Goal: Information Seeking & Learning: Learn about a topic

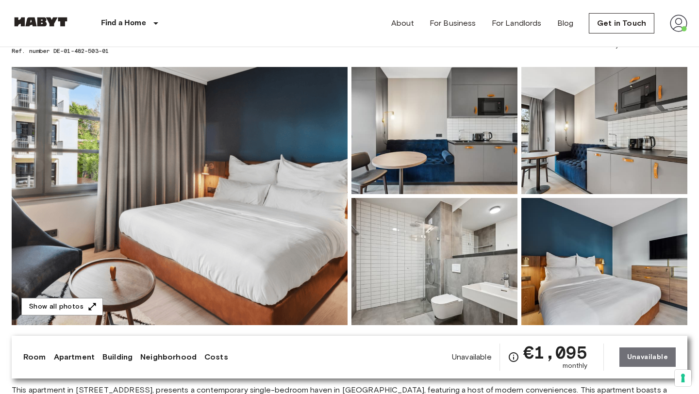
scroll to position [59, 0]
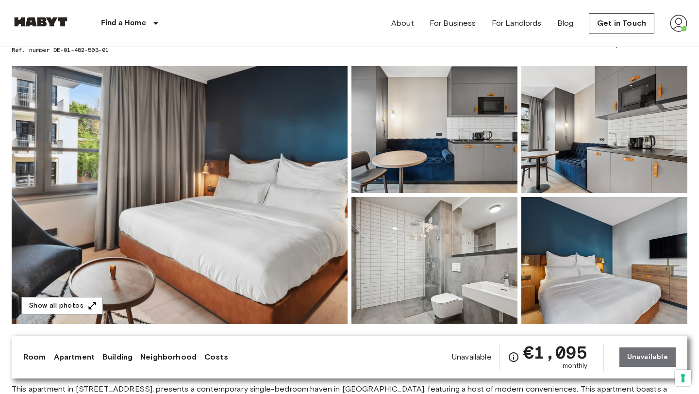
click at [439, 261] on img at bounding box center [435, 260] width 166 height 127
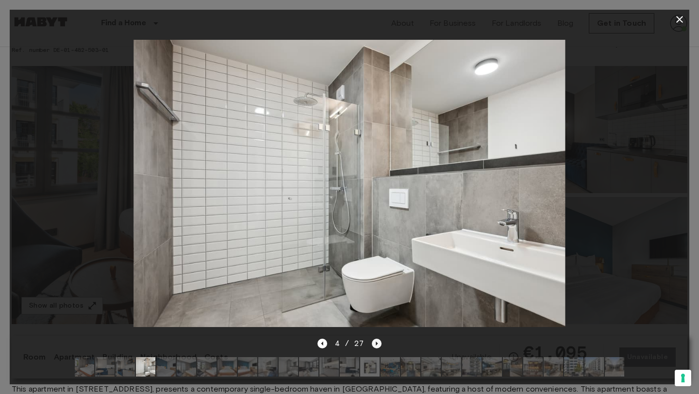
click at [374, 348] on icon "Next image" at bounding box center [377, 344] width 10 height 10
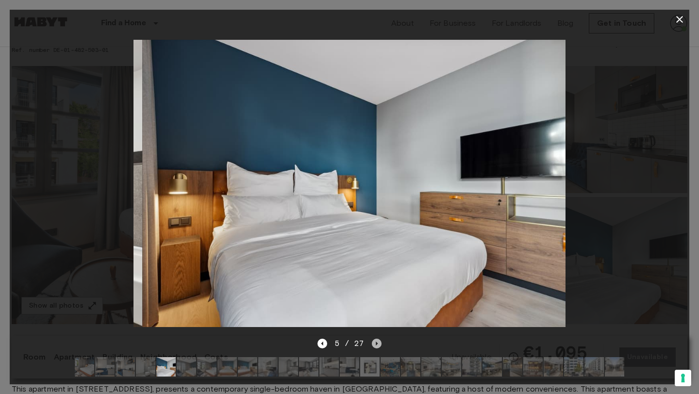
click at [374, 348] on icon "Next image" at bounding box center [377, 344] width 10 height 10
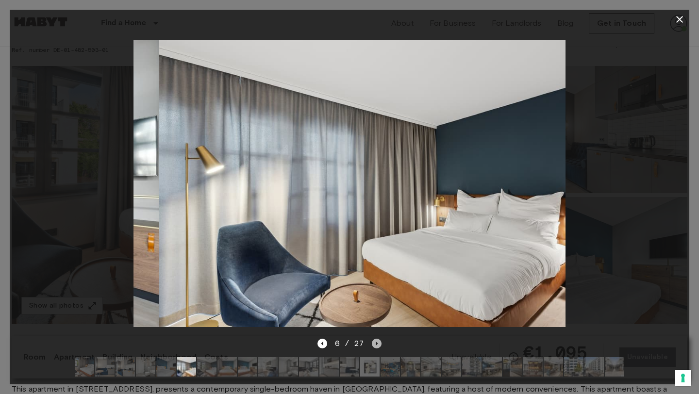
click at [374, 348] on icon "Next image" at bounding box center [377, 344] width 10 height 10
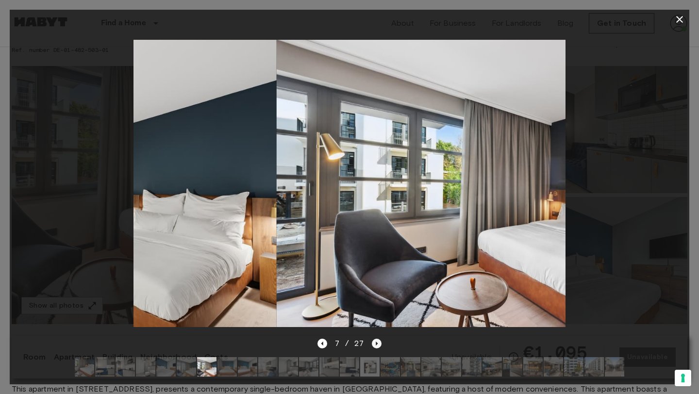
click at [374, 348] on icon "Next image" at bounding box center [377, 344] width 10 height 10
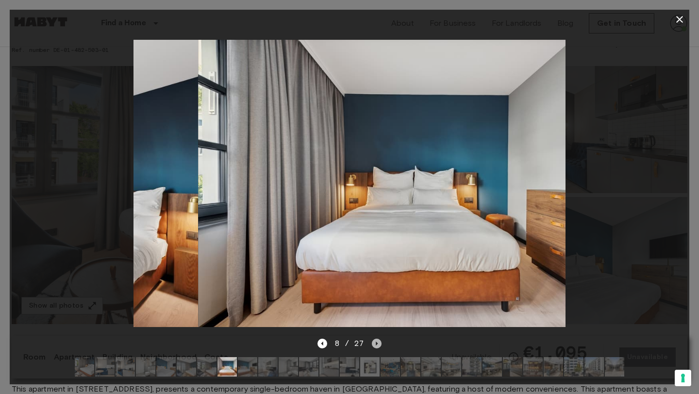
click at [374, 348] on icon "Next image" at bounding box center [377, 344] width 10 height 10
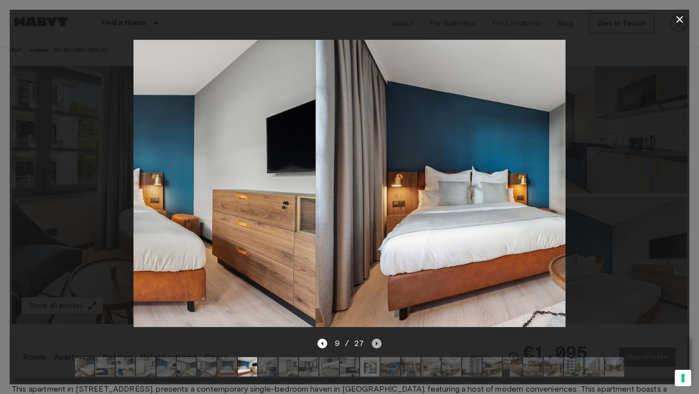
click at [374, 348] on icon "Next image" at bounding box center [377, 344] width 10 height 10
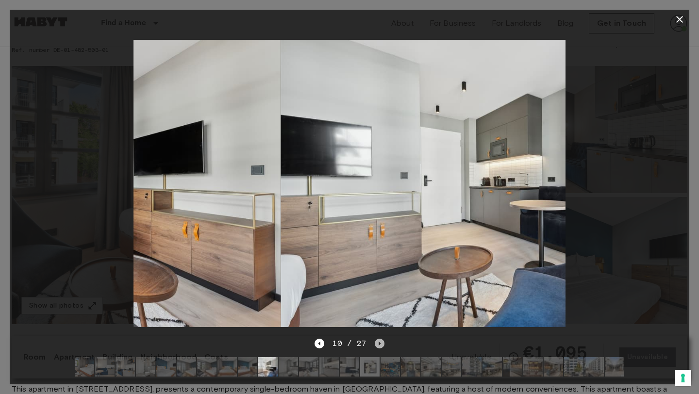
click at [375, 348] on icon "Next image" at bounding box center [380, 344] width 10 height 10
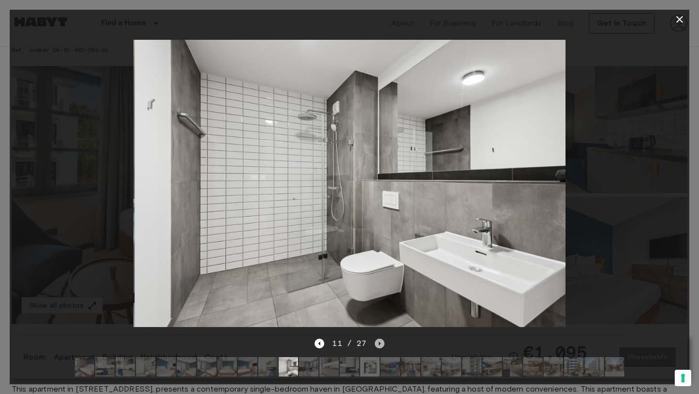
click at [375, 348] on icon "Next image" at bounding box center [380, 344] width 10 height 10
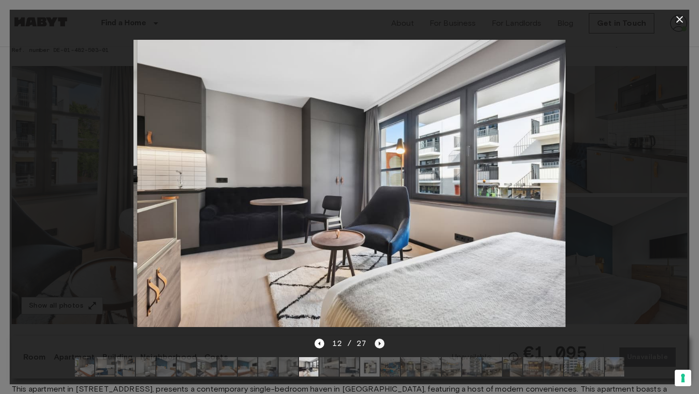
click at [375, 348] on icon "Next image" at bounding box center [380, 344] width 10 height 10
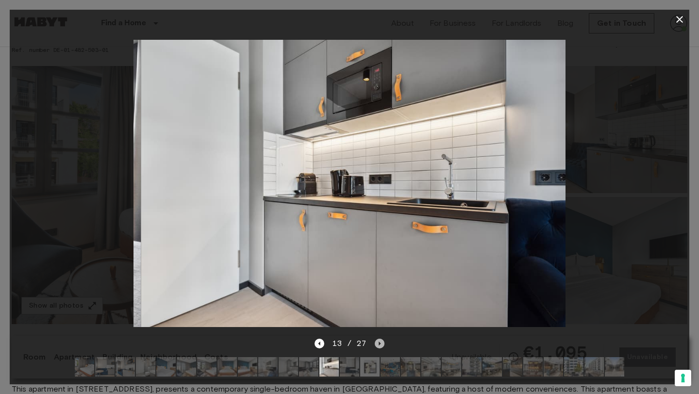
click at [375, 348] on icon "Next image" at bounding box center [380, 344] width 10 height 10
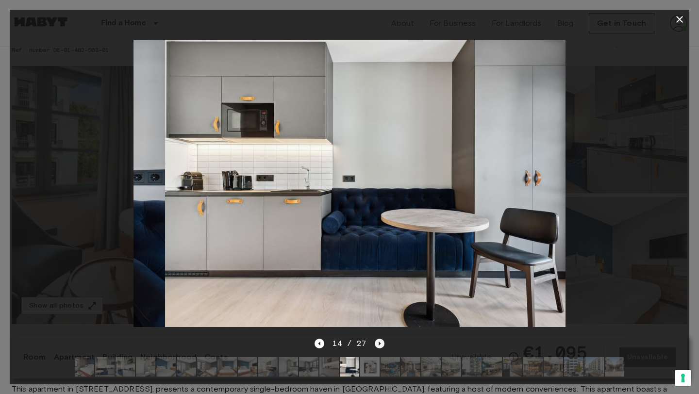
click at [375, 348] on icon "Next image" at bounding box center [380, 344] width 10 height 10
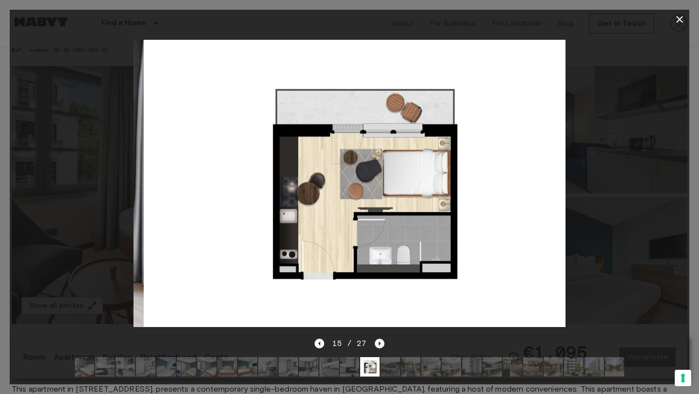
click at [375, 348] on icon "Next image" at bounding box center [380, 344] width 10 height 10
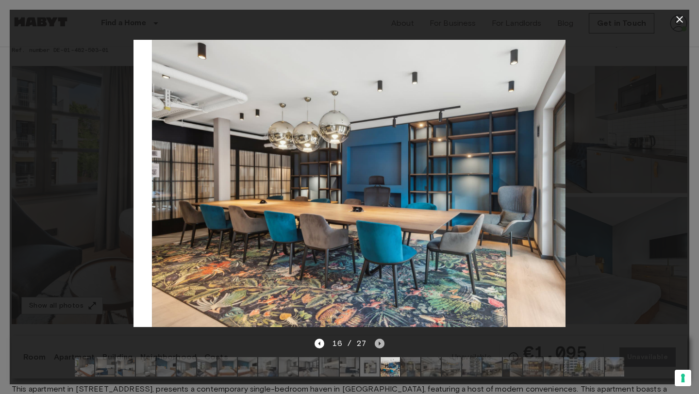
click at [375, 348] on icon "Next image" at bounding box center [380, 344] width 10 height 10
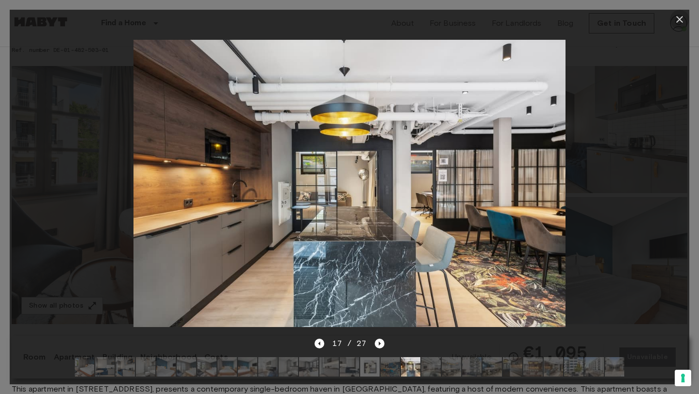
click at [678, 14] on icon "button" at bounding box center [680, 20] width 12 height 12
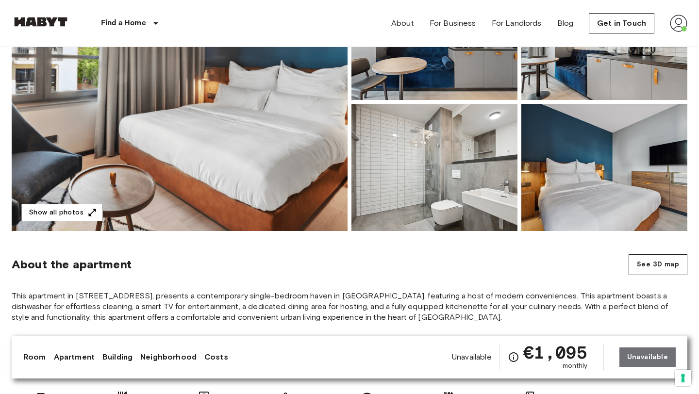
scroll to position [152, 0]
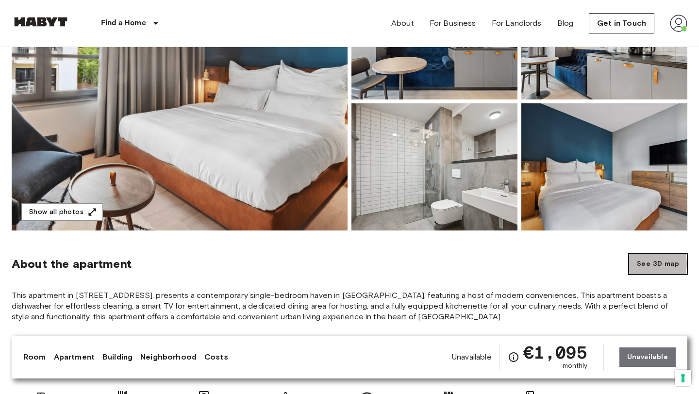
click at [645, 263] on button "See 3D map" at bounding box center [658, 264] width 59 height 21
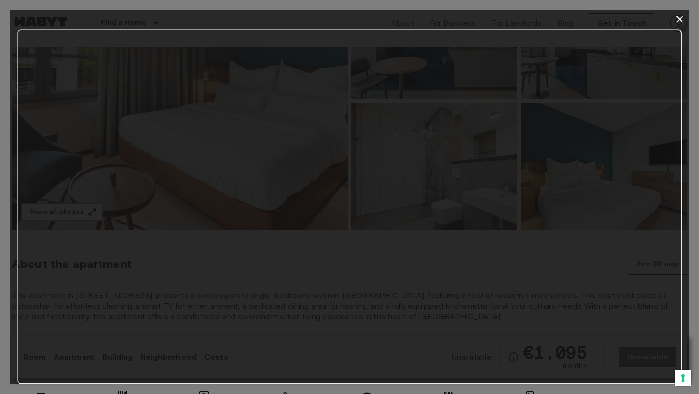
drag, startPoint x: 326, startPoint y: 384, endPoint x: 309, endPoint y: 26, distance: 357.8
click at [309, 27] on div at bounding box center [350, 197] width 680 height 375
click at [677, 24] on icon "button" at bounding box center [680, 20] width 12 height 12
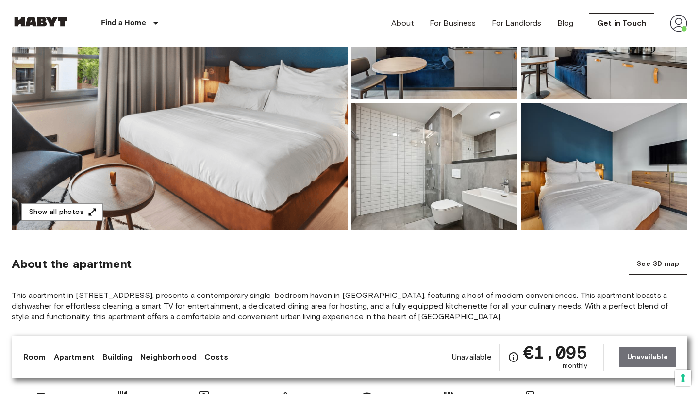
click at [562, 198] on img at bounding box center [604, 166] width 166 height 127
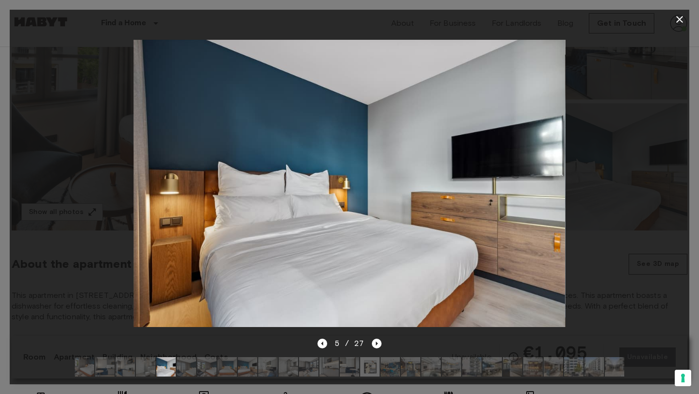
click at [85, 369] on img at bounding box center [84, 366] width 19 height 19
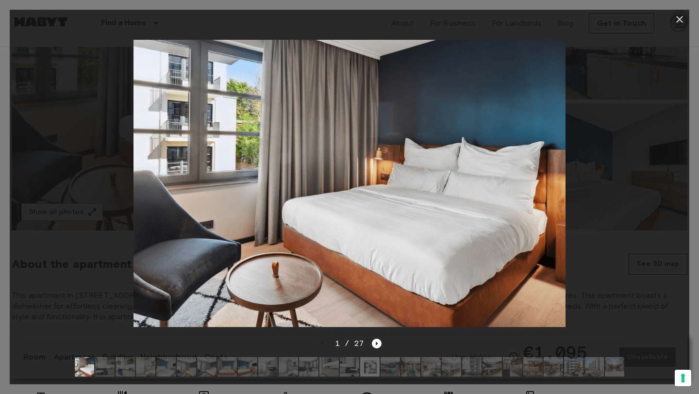
click at [677, 19] on icon "button" at bounding box center [680, 20] width 12 height 12
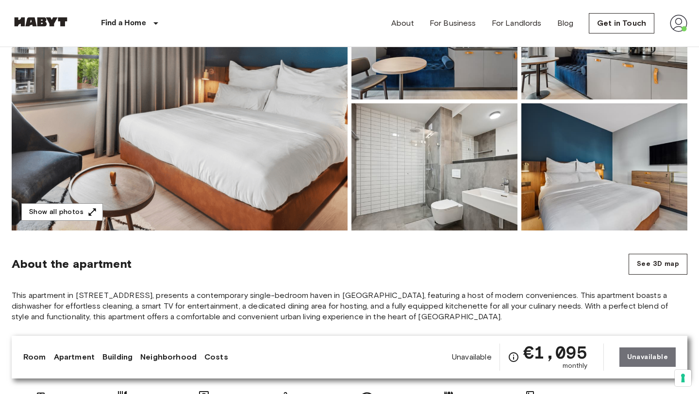
click at [300, 199] on img at bounding box center [180, 101] width 336 height 258
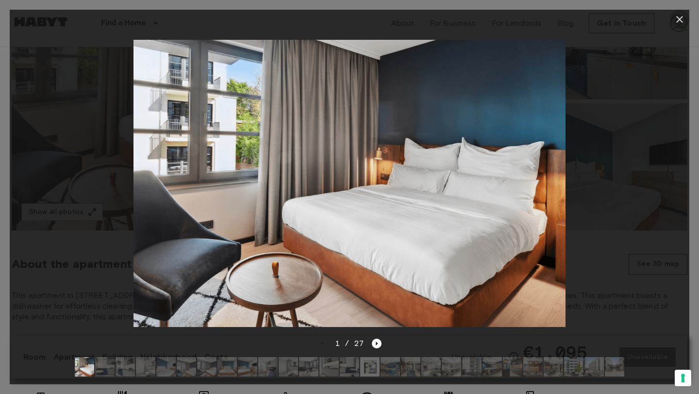
click at [678, 18] on icon "button" at bounding box center [679, 19] width 7 height 7
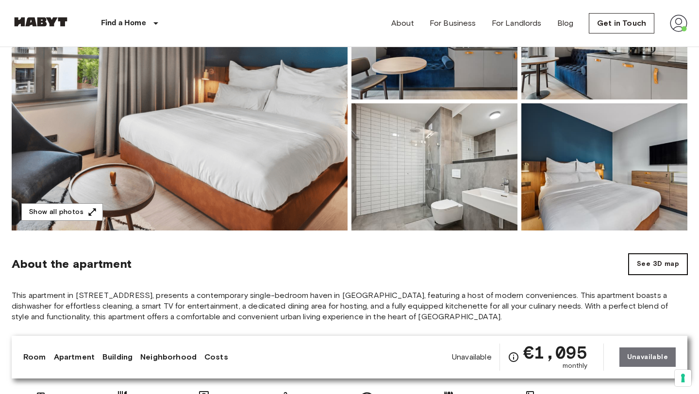
click at [648, 259] on button "See 3D map" at bounding box center [658, 264] width 59 height 21
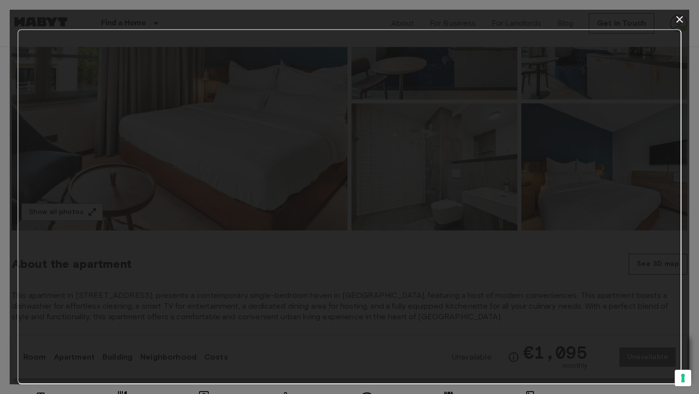
click at [681, 19] on icon "button" at bounding box center [680, 20] width 12 height 12
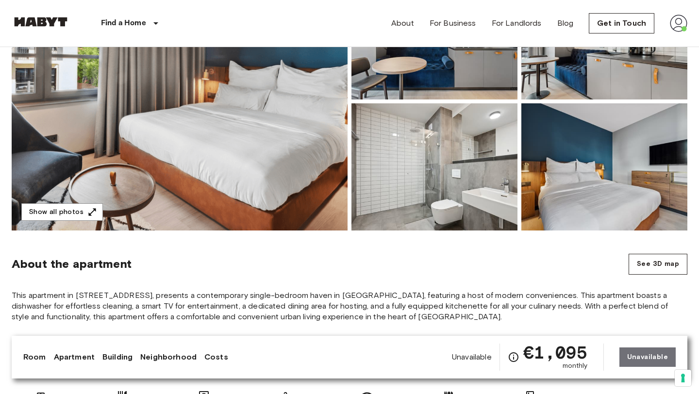
click at [282, 161] on img at bounding box center [180, 101] width 336 height 258
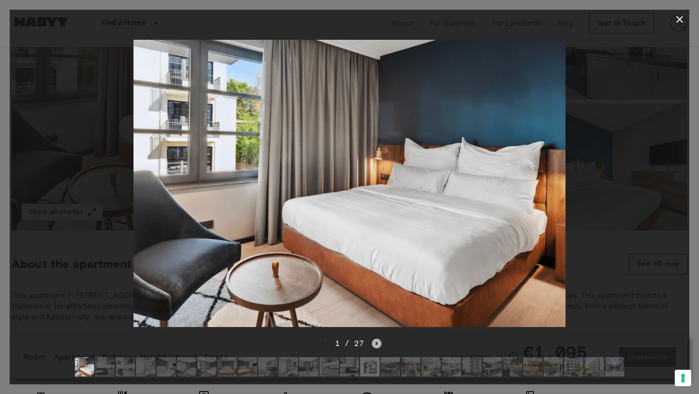
click at [374, 341] on icon "Next image" at bounding box center [377, 344] width 10 height 10
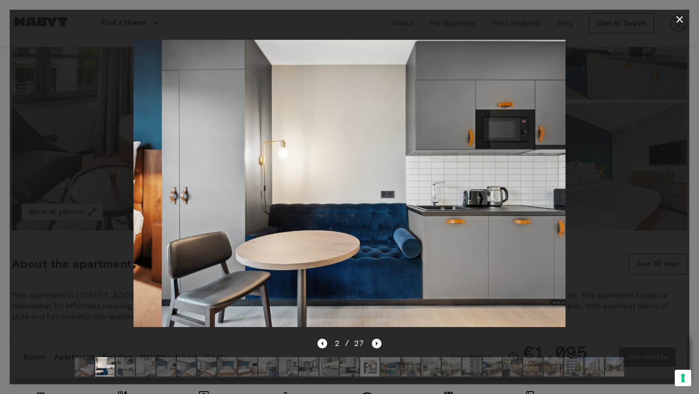
click at [374, 341] on icon "Next image" at bounding box center [377, 344] width 10 height 10
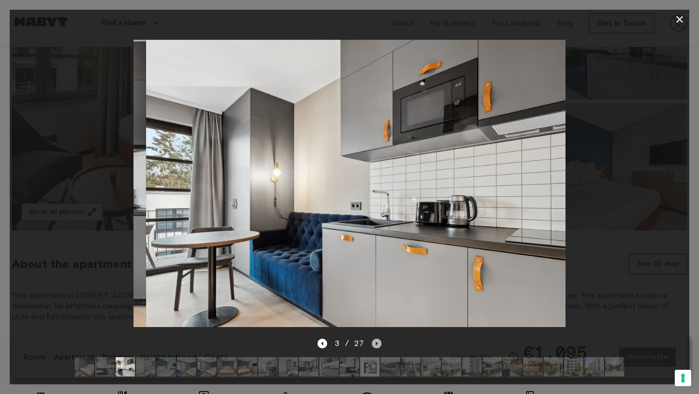
click at [374, 341] on icon "Next image" at bounding box center [377, 344] width 10 height 10
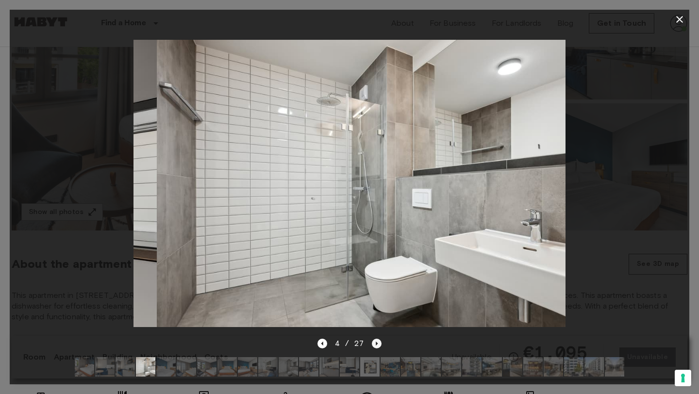
click at [374, 341] on icon "Next image" at bounding box center [377, 344] width 10 height 10
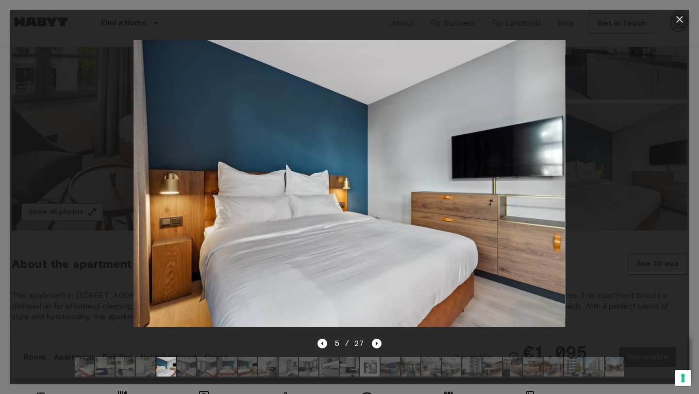
click at [677, 19] on icon "button" at bounding box center [680, 20] width 12 height 12
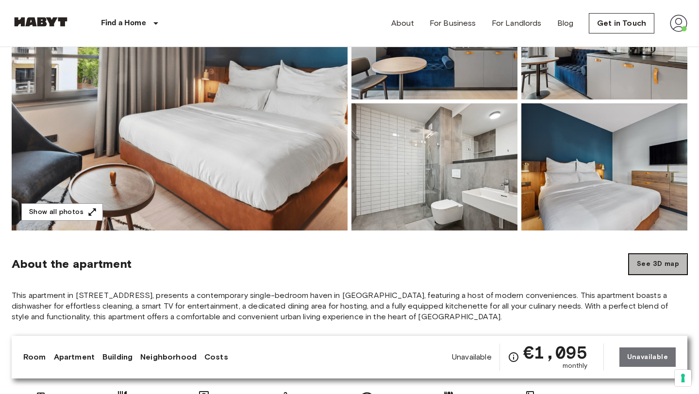
click at [657, 270] on button "See 3D map" at bounding box center [658, 264] width 59 height 21
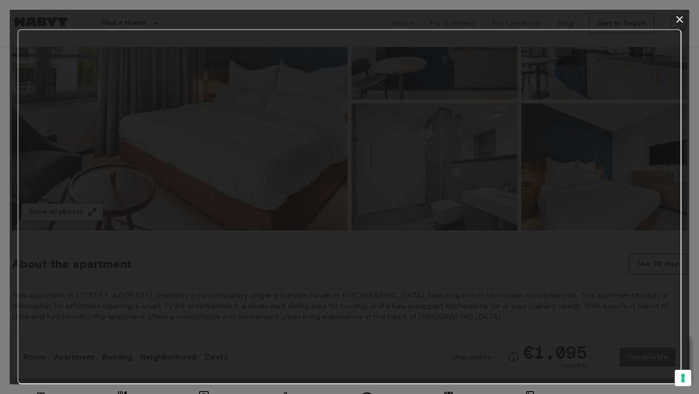
click at [678, 21] on icon "button" at bounding box center [680, 20] width 12 height 12
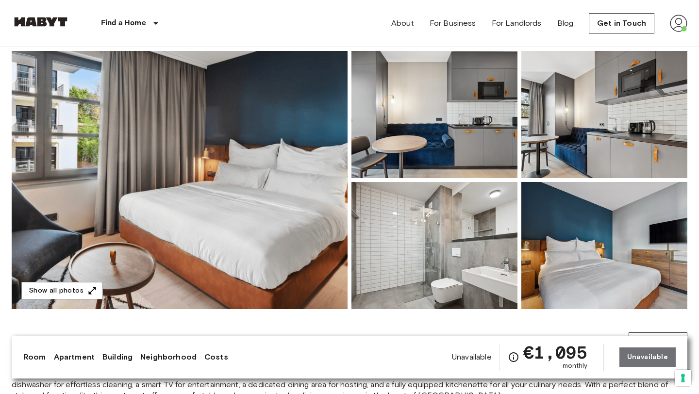
scroll to position [71, 0]
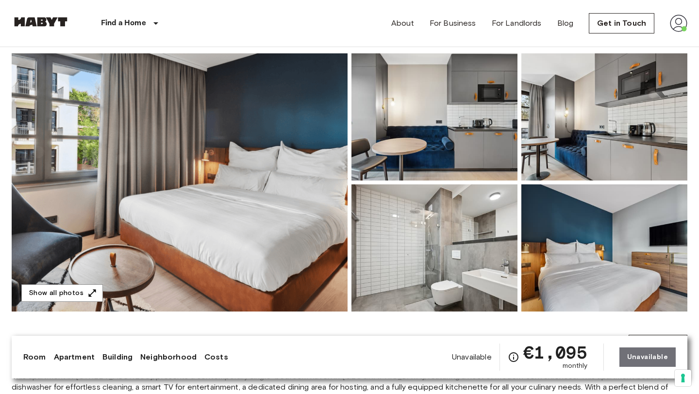
click at [238, 155] on img at bounding box center [180, 182] width 336 height 258
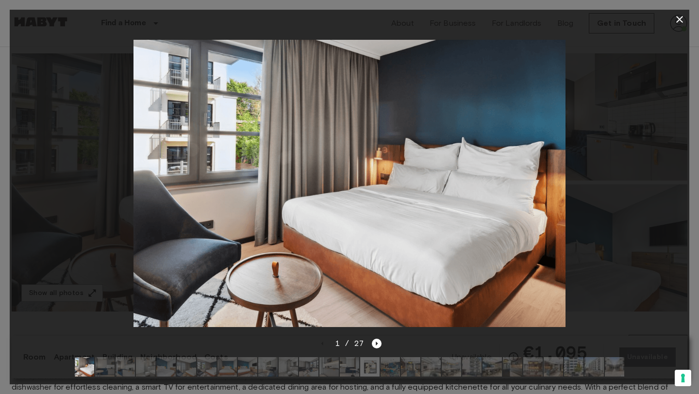
click at [682, 16] on icon "button" at bounding box center [679, 19] width 7 height 7
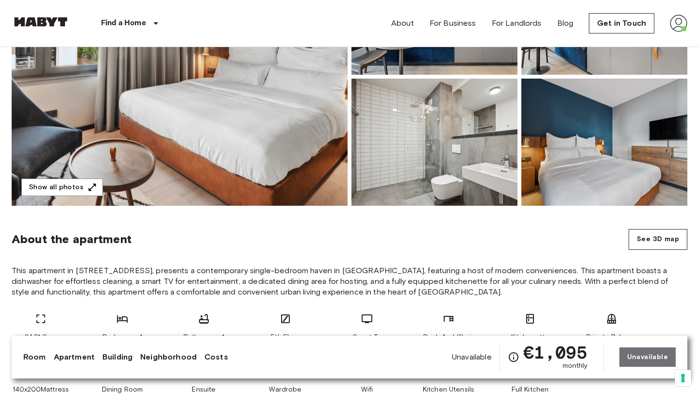
scroll to position [268, 0]
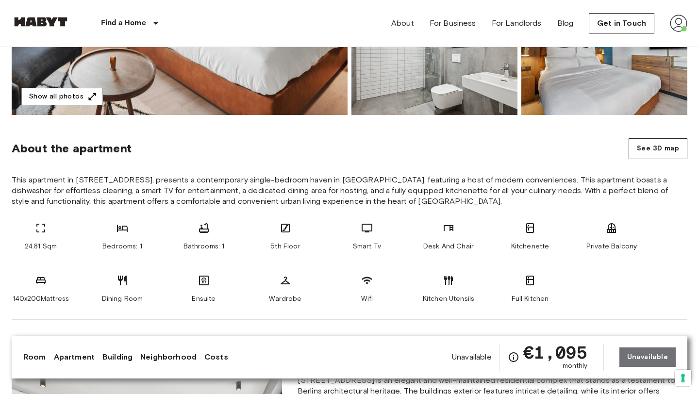
click at [650, 136] on section "About the apartment See 3D map This apartment in [STREET_ADDRESS], presents a c…" at bounding box center [350, 217] width 676 height 205
click at [645, 146] on button "See 3D map" at bounding box center [658, 148] width 59 height 21
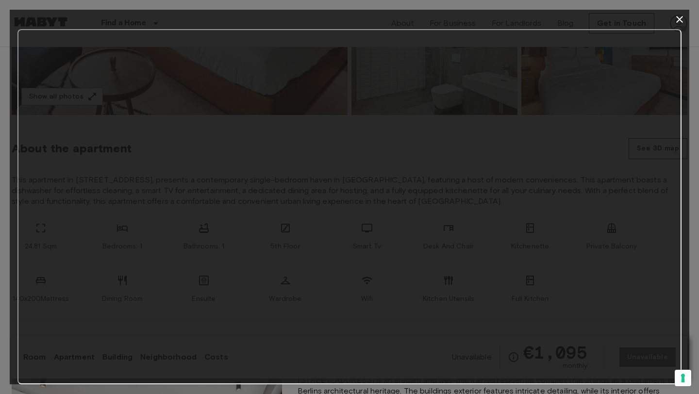
click at [680, 22] on icon "button" at bounding box center [680, 20] width 12 height 12
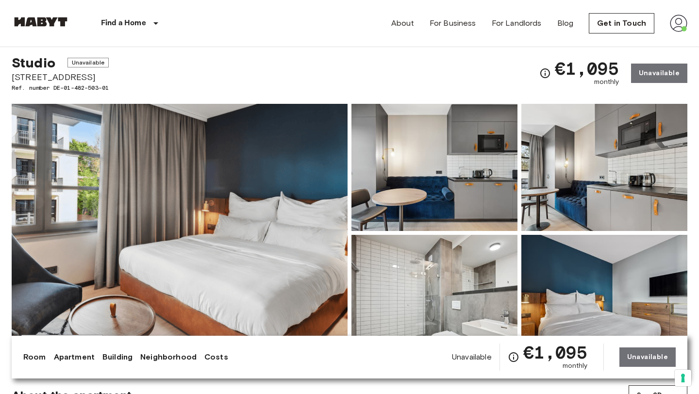
scroll to position [0, 0]
